Goal: Connect with others: Connect with others

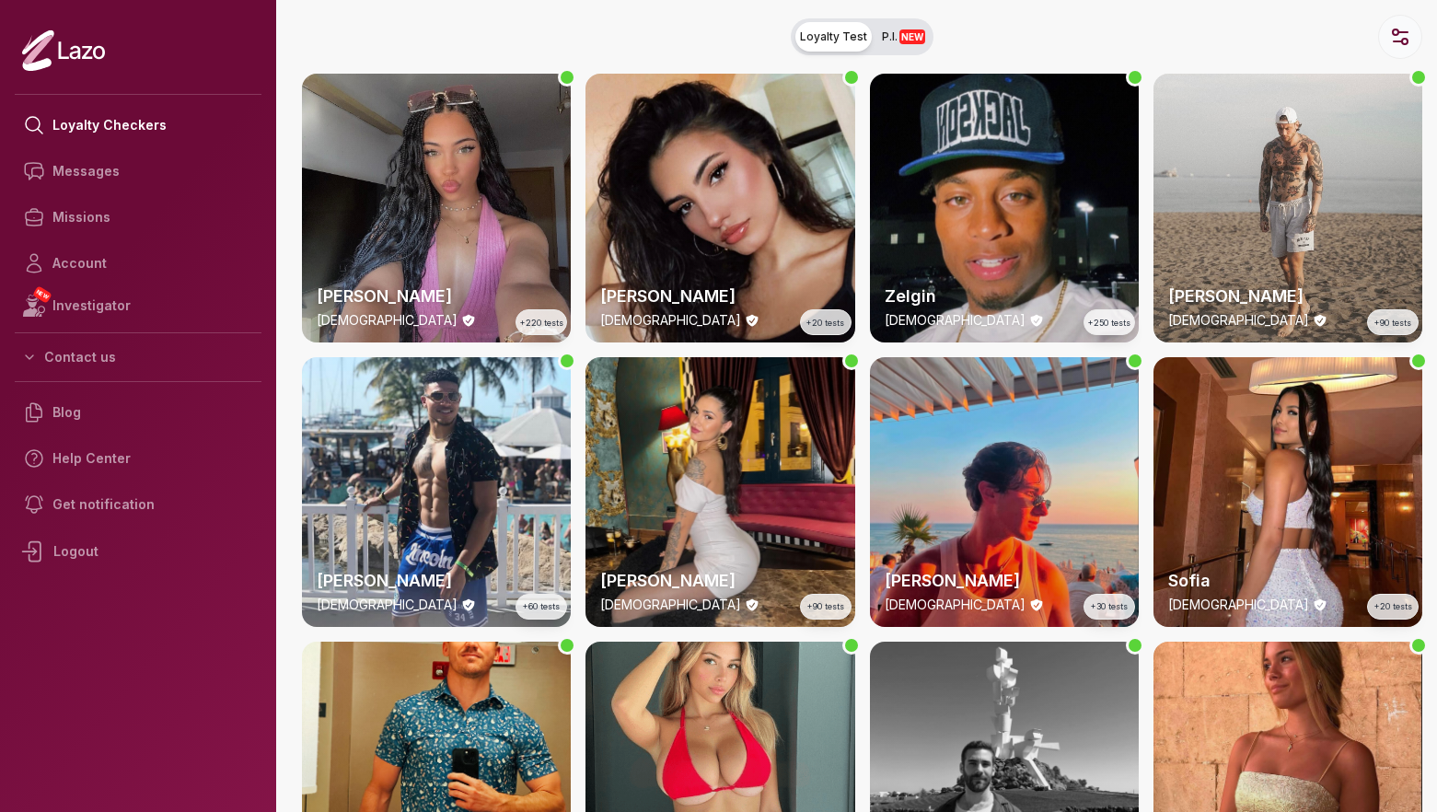
click at [1391, 34] on icon "button" at bounding box center [1400, 37] width 22 height 22
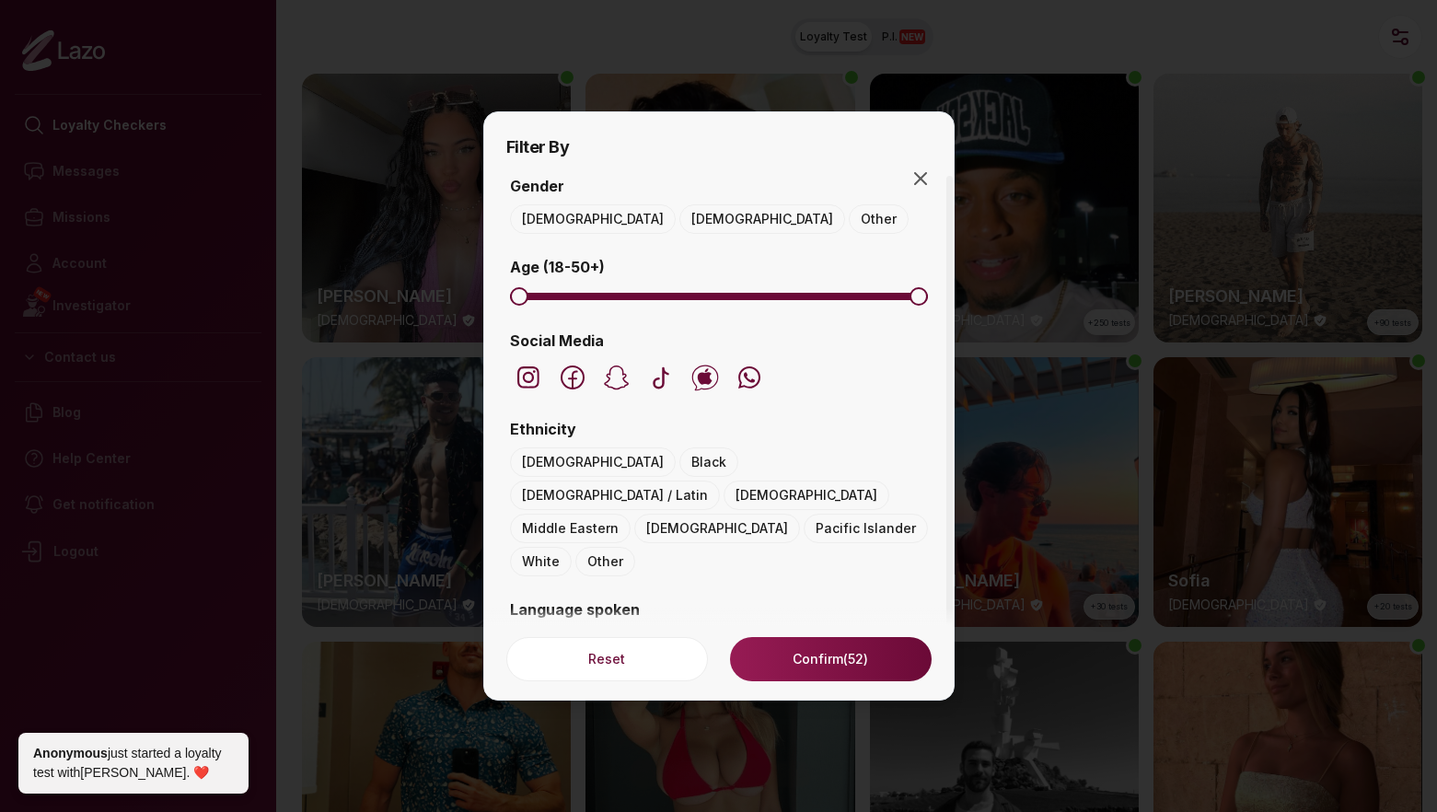
click at [539, 221] on button "[DEMOGRAPHIC_DATA]" at bounding box center [593, 218] width 166 height 29
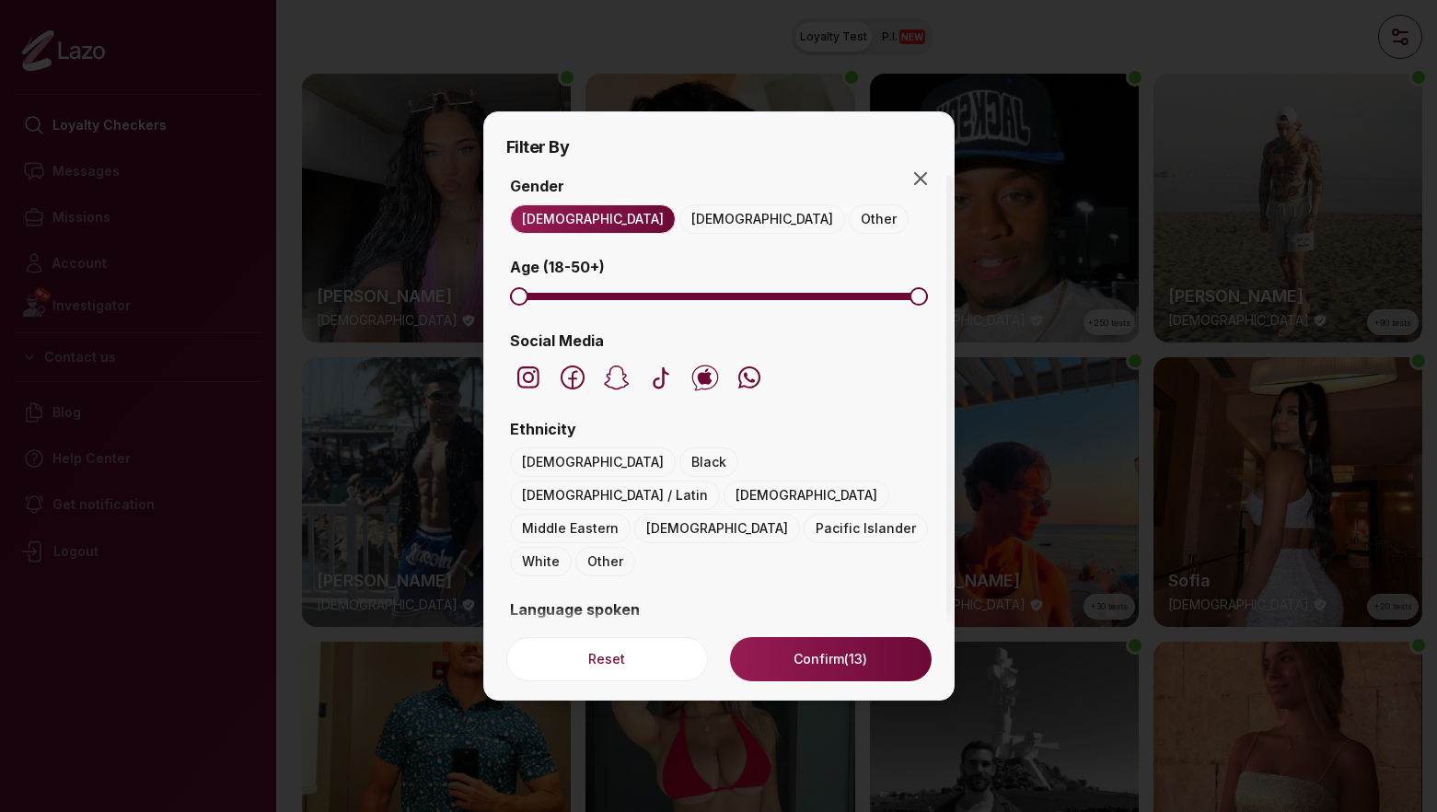
click at [673, 481] on button "[DEMOGRAPHIC_DATA] / Latin" at bounding box center [615, 495] width 210 height 29
click at [772, 658] on button "Confirm (2)" at bounding box center [830, 659] width 201 height 44
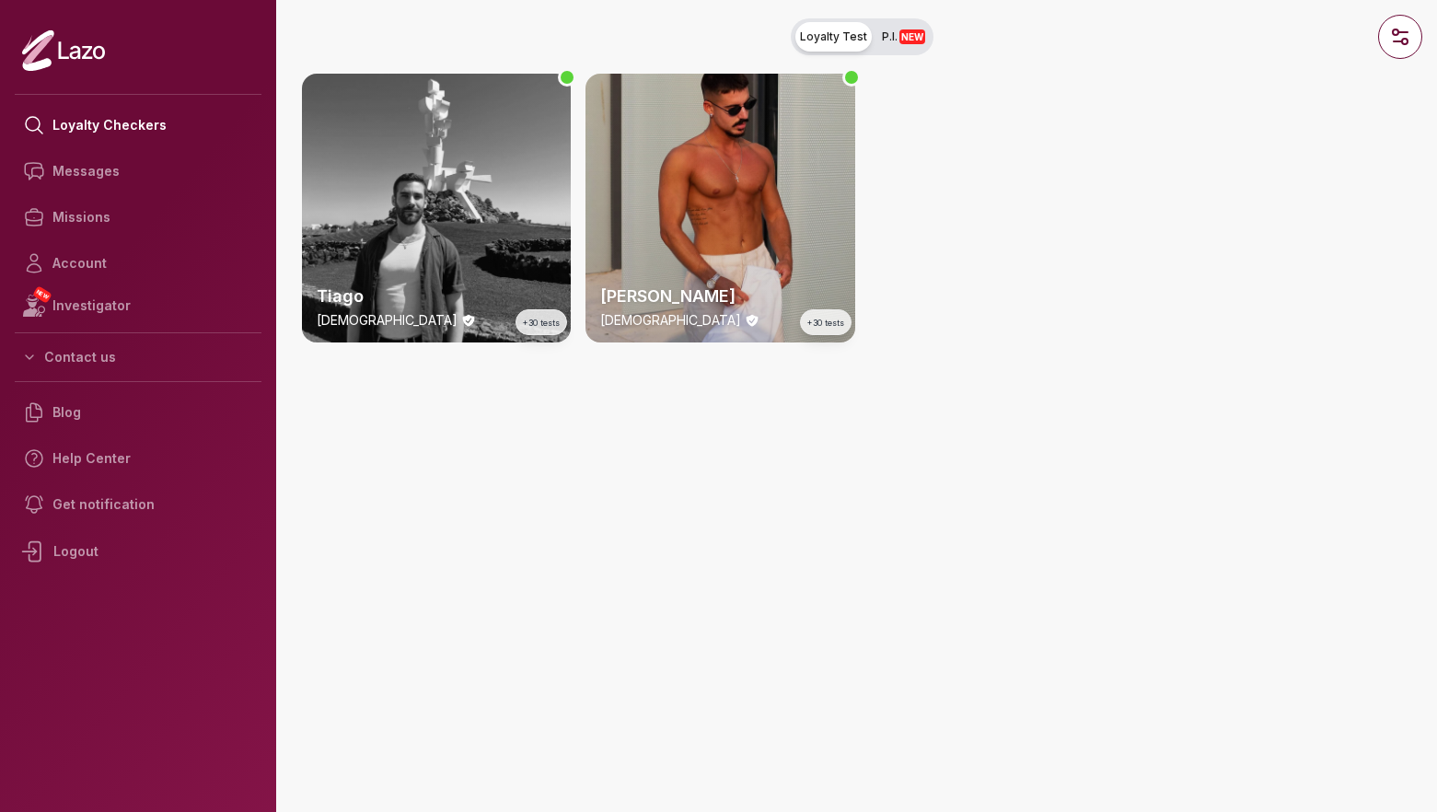
click at [744, 276] on div "[PERSON_NAME] [DEMOGRAPHIC_DATA] +30 tests" at bounding box center [719, 306] width 269 height 74
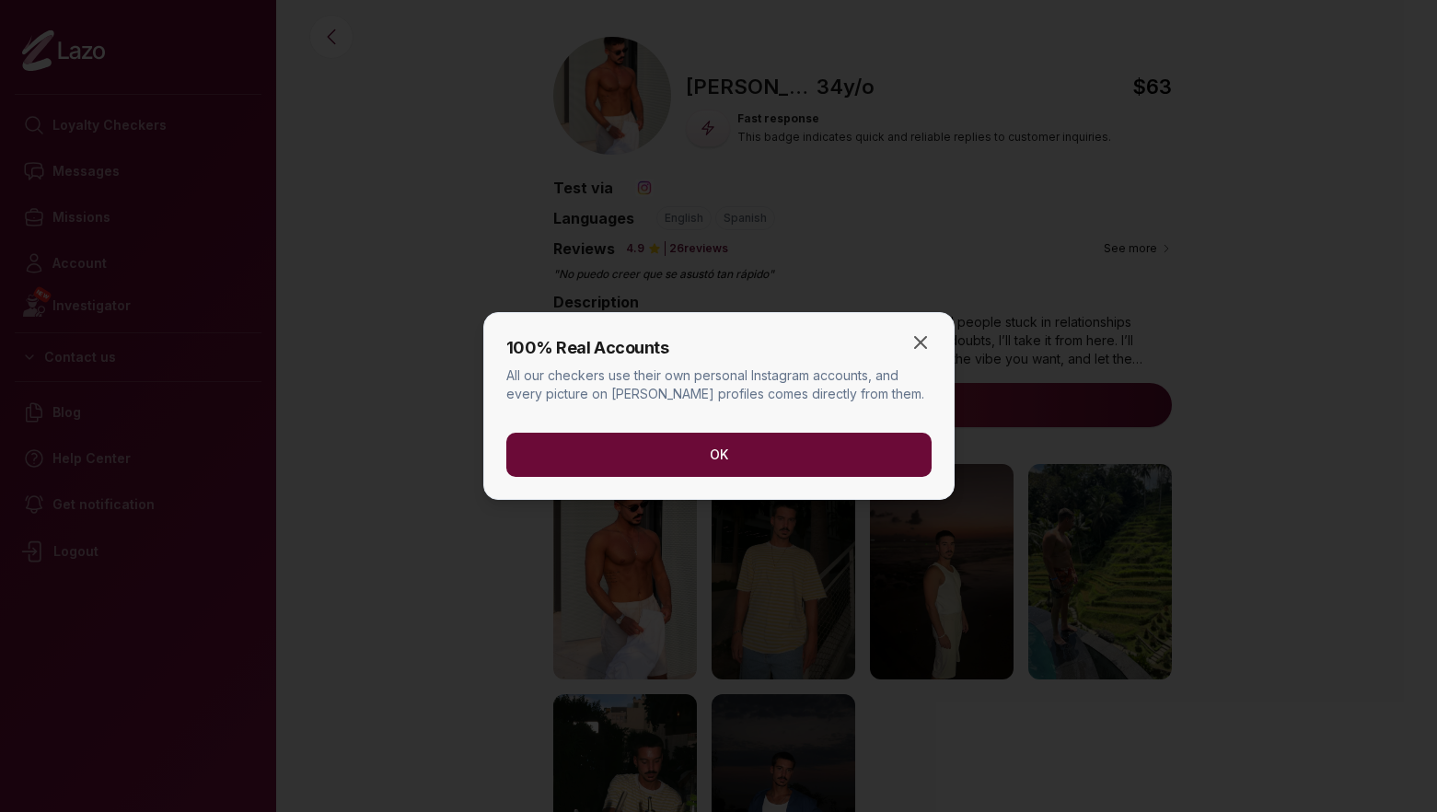
click at [826, 449] on button "OK" at bounding box center [718, 455] width 425 height 44
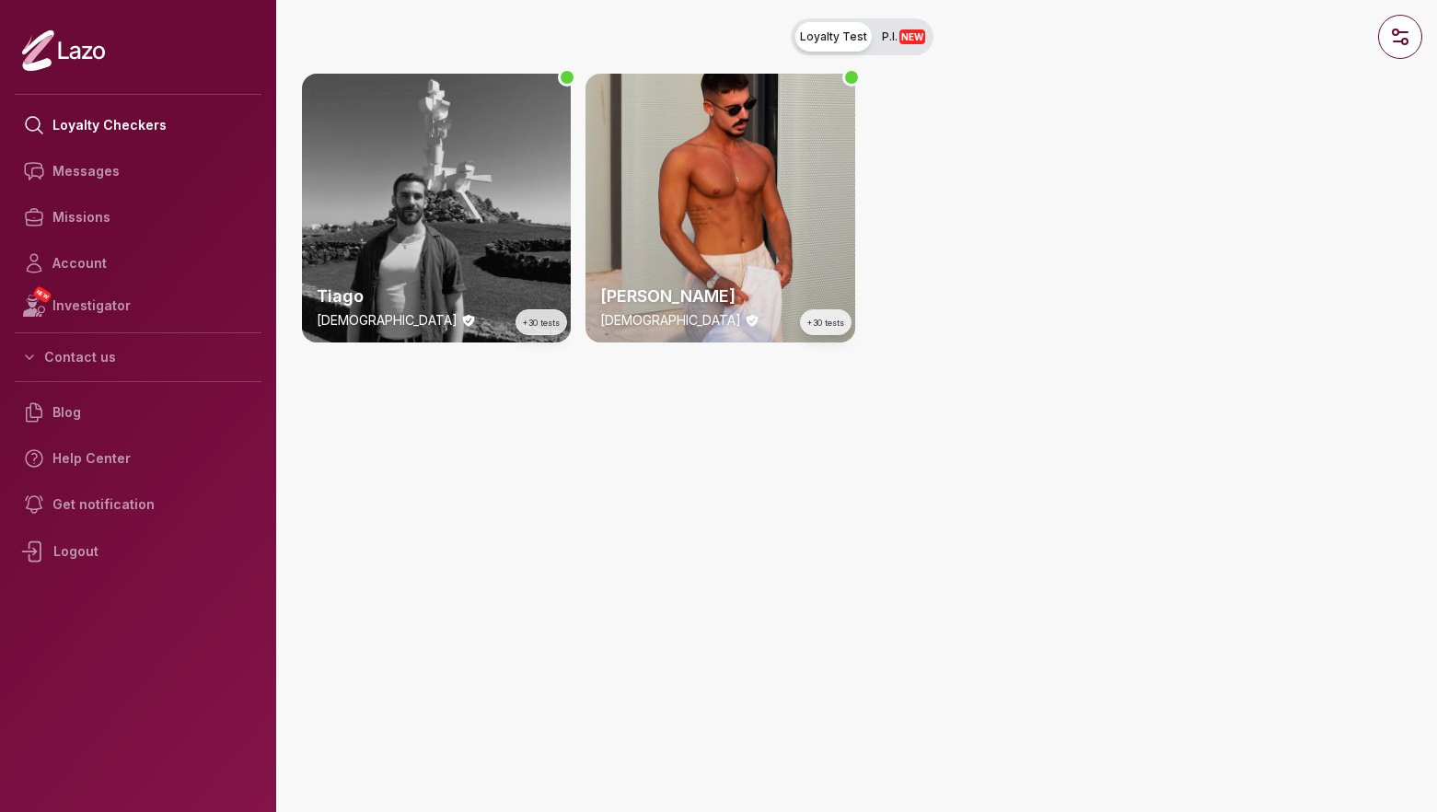
click at [362, 125] on div "Tiago [DEMOGRAPHIC_DATA] +30 tests" at bounding box center [436, 208] width 269 height 269
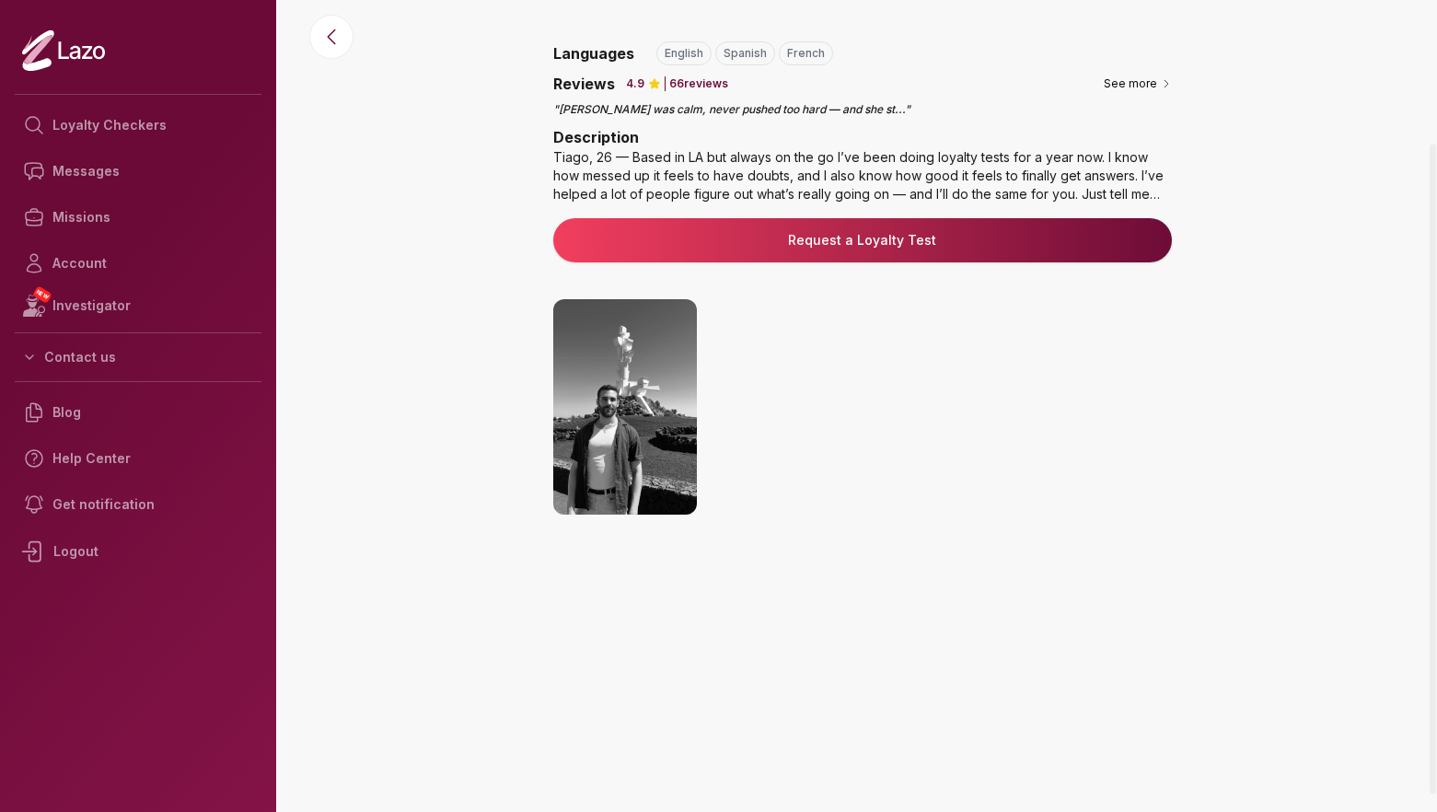
scroll to position [180, 0]
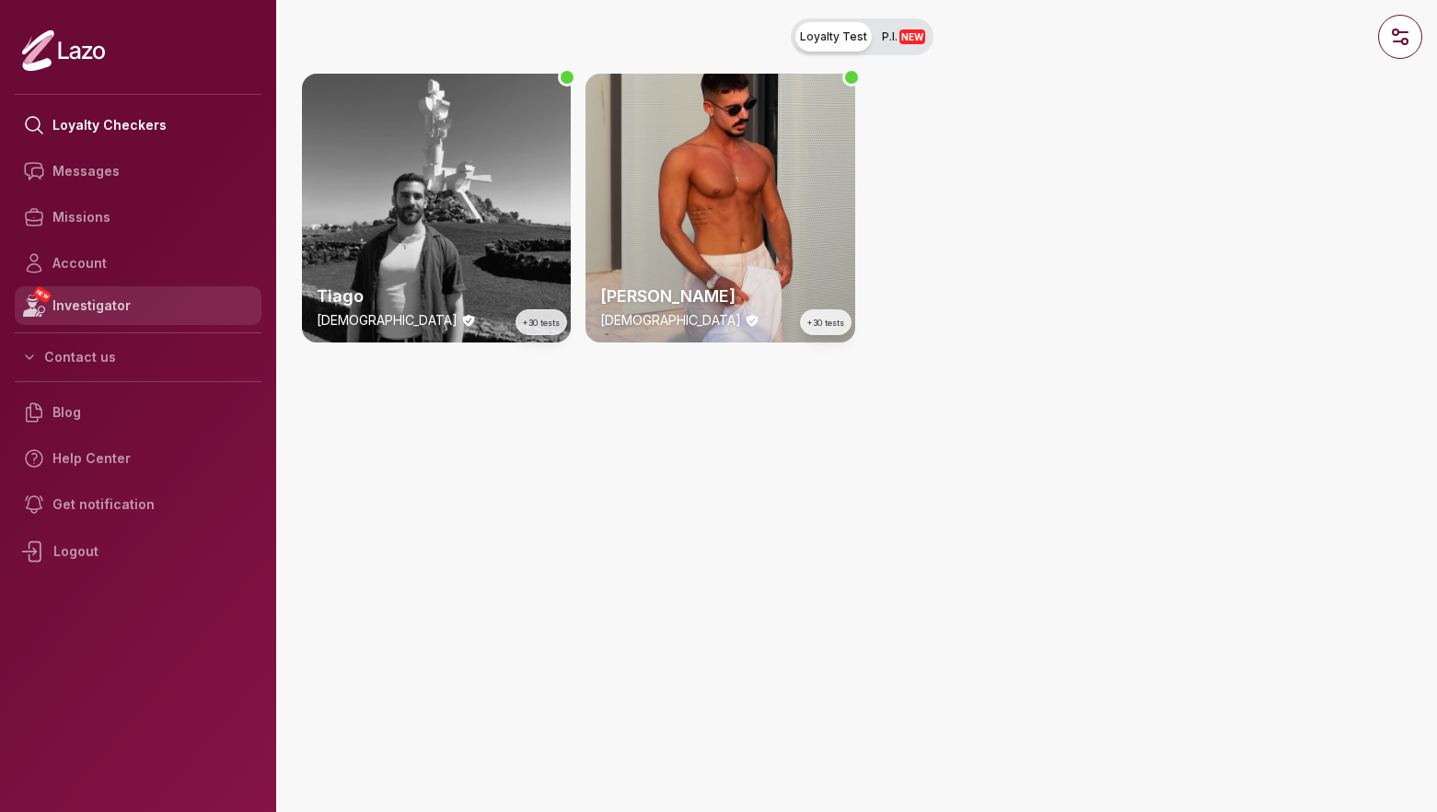
click at [114, 292] on link "NEW Investigator" at bounding box center [138, 305] width 247 height 39
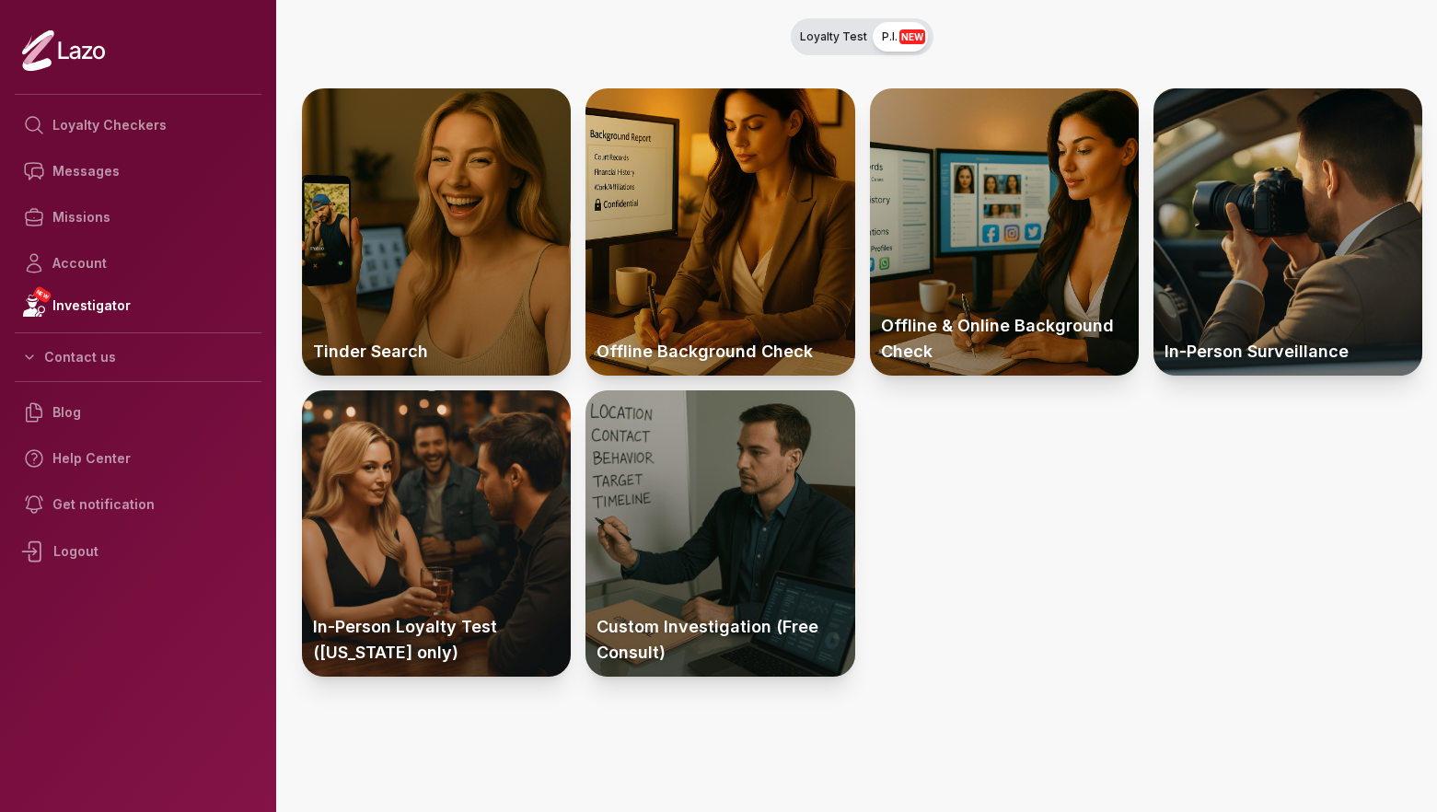
click at [822, 33] on span "Loyalty Test" at bounding box center [833, 36] width 67 height 15
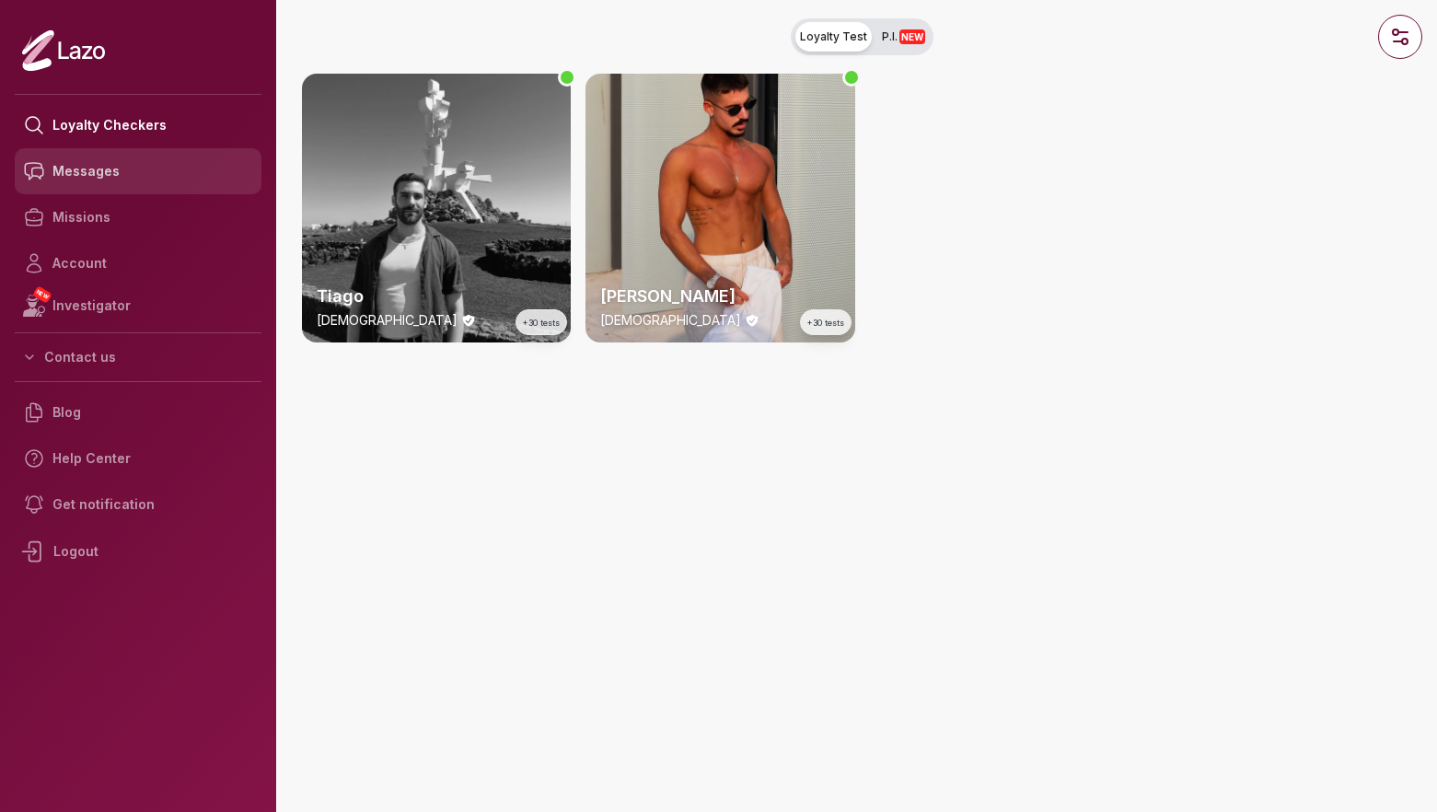
click at [105, 170] on link "Messages" at bounding box center [138, 171] width 247 height 46
